Goal: Information Seeking & Learning: Learn about a topic

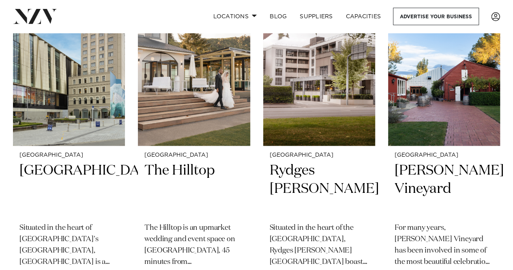
scroll to position [394, 0]
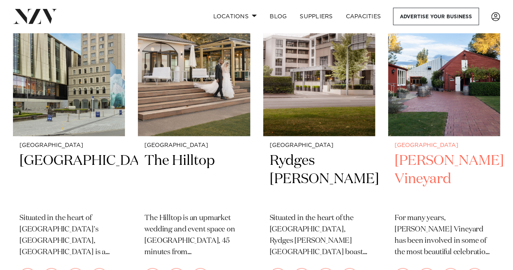
click at [427, 152] on h2 "Larcomb Vineyard" at bounding box center [443, 179] width 99 height 55
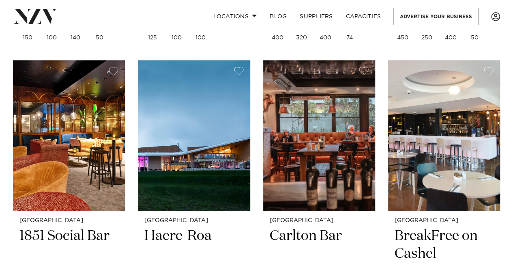
scroll to position [645, 0]
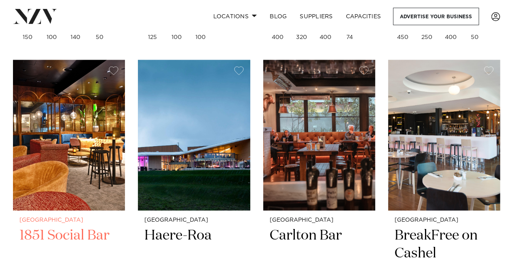
click at [98, 226] on h2 "1851 Social Bar" at bounding box center [68, 253] width 99 height 55
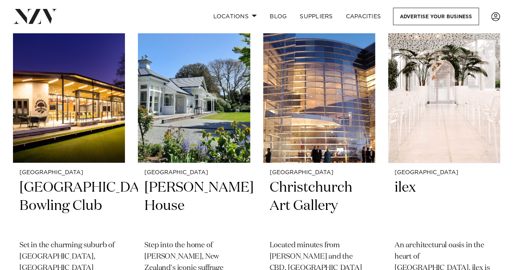
scroll to position [1027, 0]
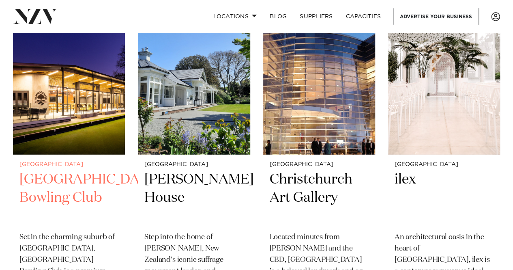
click at [88, 170] on h2 "Elmwood Park Bowling Club" at bounding box center [68, 197] width 99 height 55
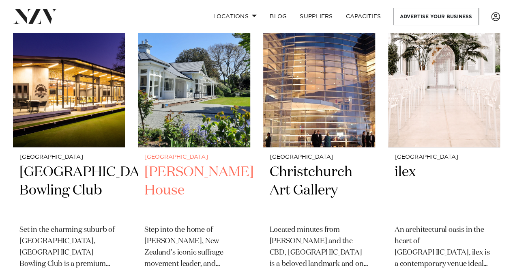
scroll to position [1035, 0]
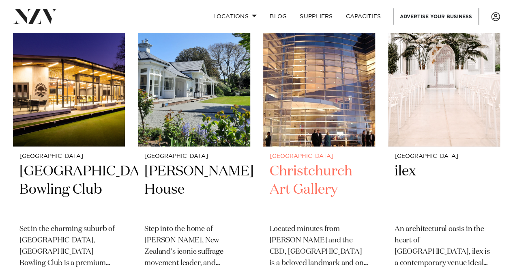
click at [303, 174] on h2 "Christchurch Art Gallery" at bounding box center [319, 189] width 99 height 55
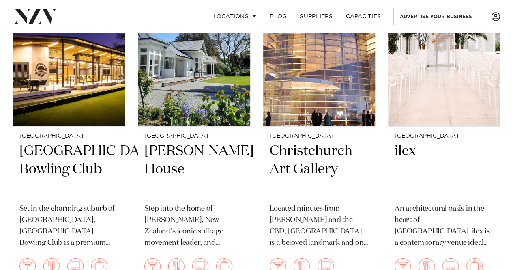
scroll to position [1056, 0]
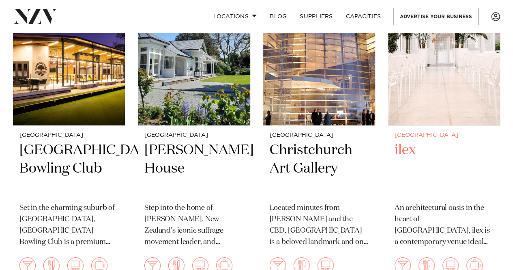
click at [404, 141] on h2 "ilex" at bounding box center [443, 168] width 99 height 55
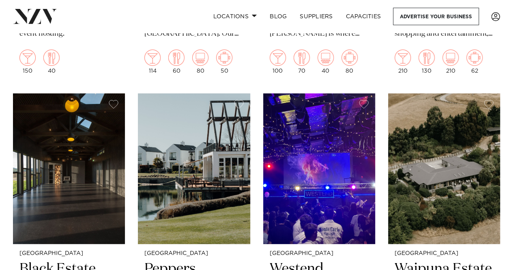
scroll to position [1588, 0]
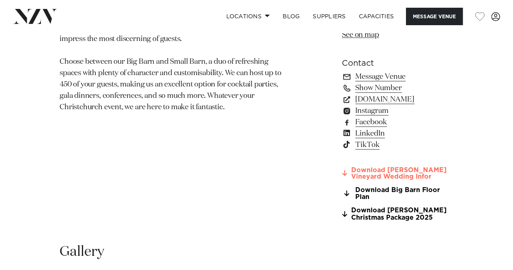
scroll to position [557, 0]
click at [355, 178] on link "Download Larcomb Vineyard Wedding Infor" at bounding box center [397, 173] width 111 height 14
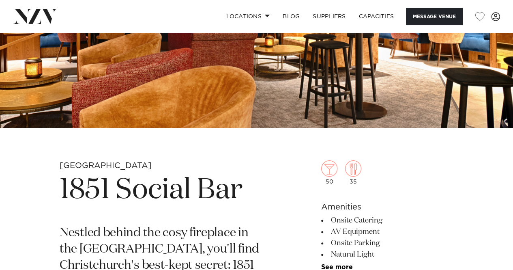
scroll to position [145, 0]
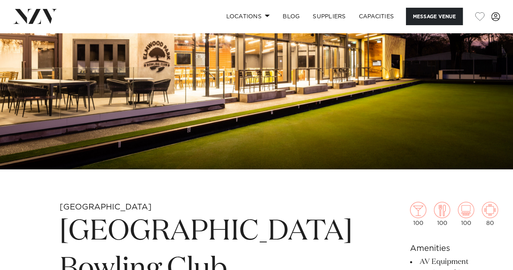
scroll to position [113, 0]
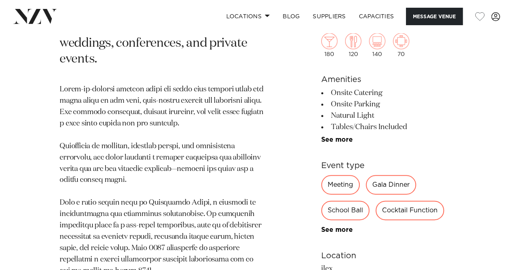
scroll to position [383, 0]
click at [345, 141] on link "See more" at bounding box center [352, 139] width 63 height 6
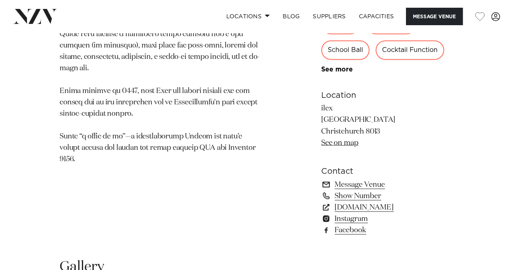
scroll to position [643, 0]
click at [375, 205] on link "[DOMAIN_NAME]" at bounding box center [387, 206] width 132 height 11
